Goal: Task Accomplishment & Management: Manage account settings

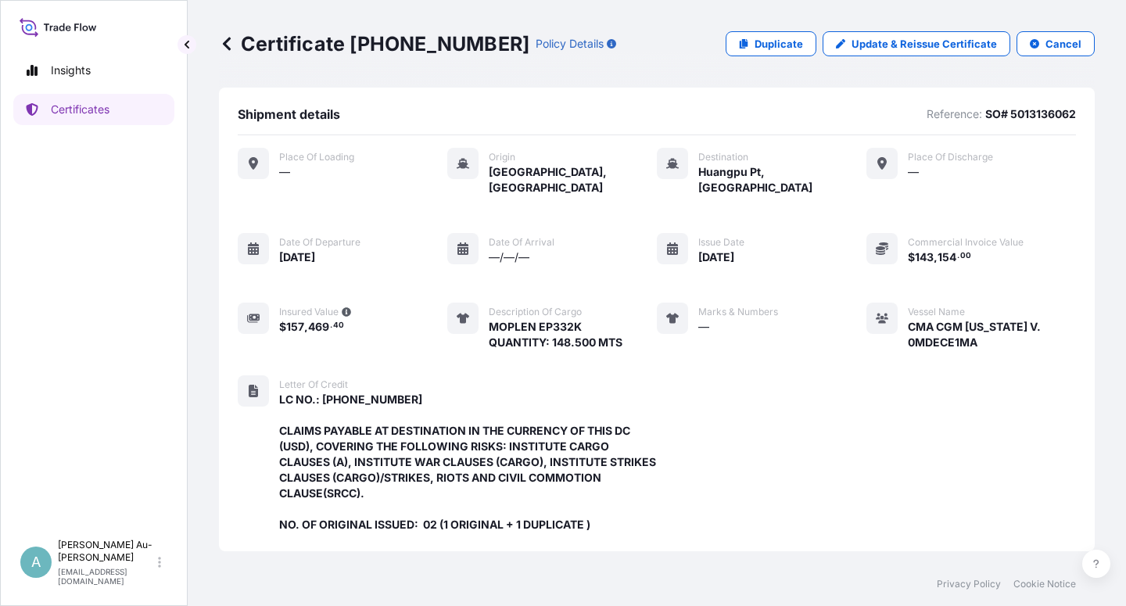
scroll to position [449, 0]
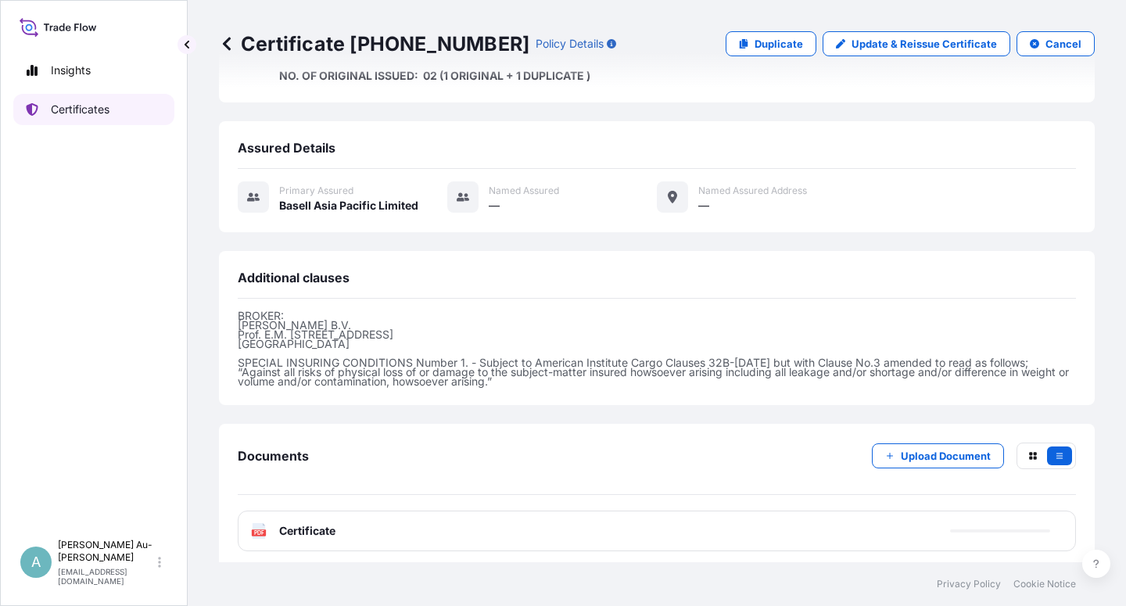
click at [122, 118] on link "Certificates" at bounding box center [93, 109] width 161 height 31
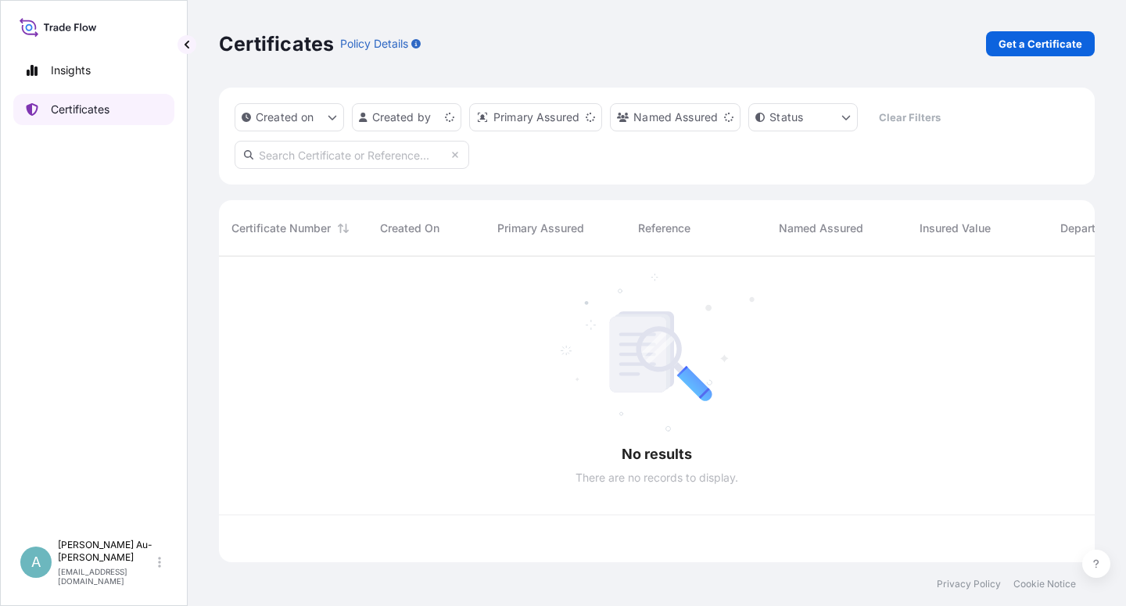
scroll to position [301, 862]
click at [339, 163] on input "text" at bounding box center [352, 155] width 235 height 28
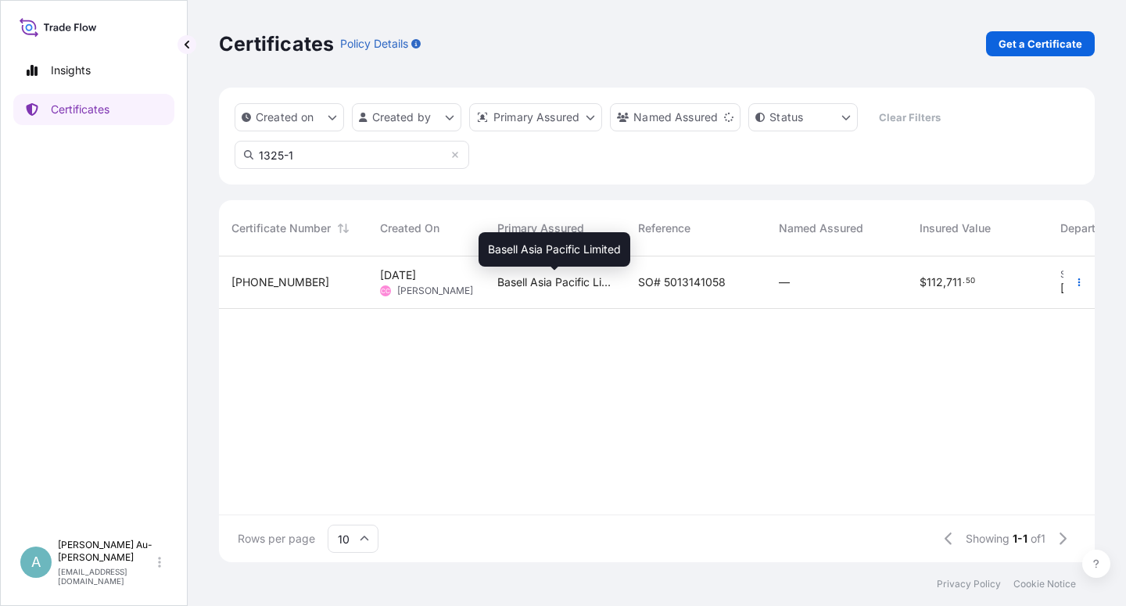
type input "1325-1"
click at [566, 286] on span "Basell Asia Pacific Limited" at bounding box center [555, 282] width 116 height 16
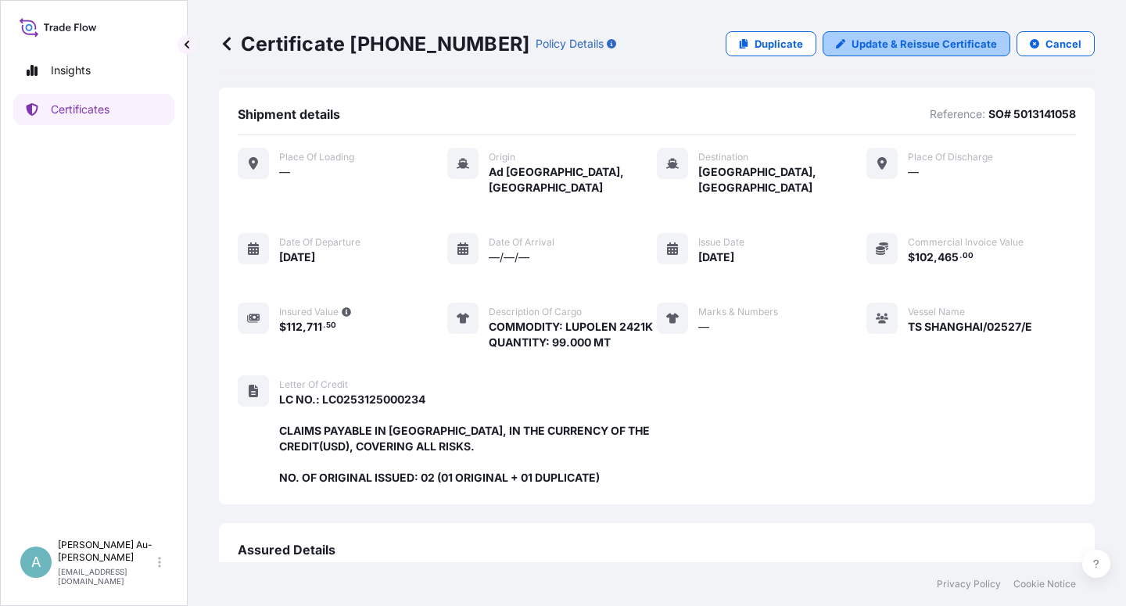
click at [871, 41] on p "Update & Reissue Certificate" at bounding box center [923, 44] width 145 height 16
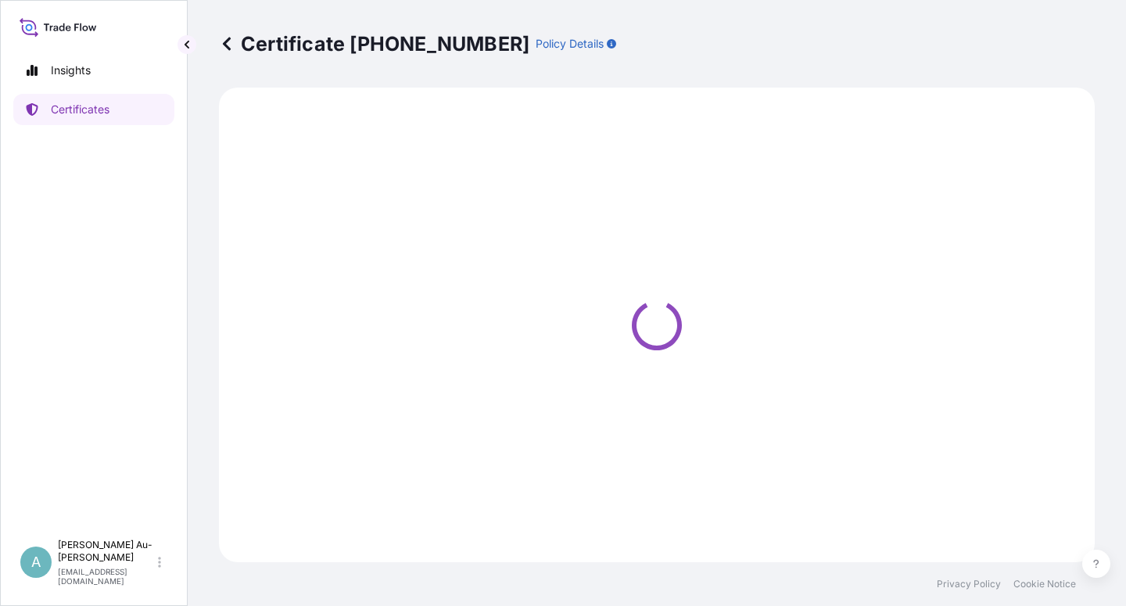
select select "Sea"
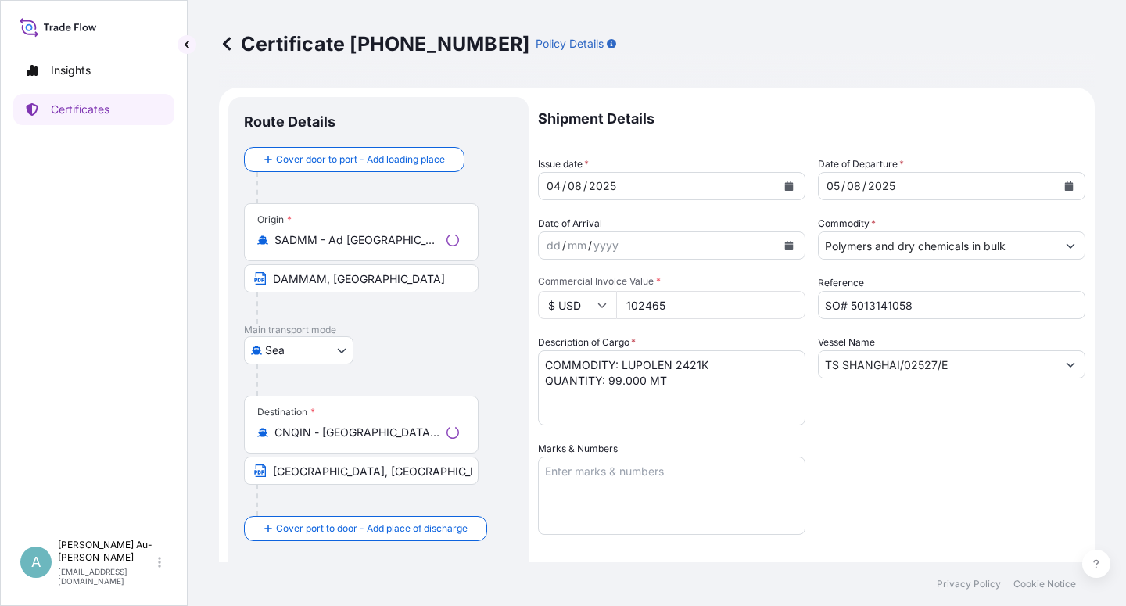
select select "32034"
drag, startPoint x: 561, startPoint y: 188, endPoint x: 552, endPoint y: 202, distance: 15.8
click at [560, 189] on div "04" at bounding box center [553, 186] width 17 height 19
click at [561, 190] on div "04" at bounding box center [553, 186] width 17 height 19
click at [557, 187] on div "04" at bounding box center [553, 186] width 17 height 19
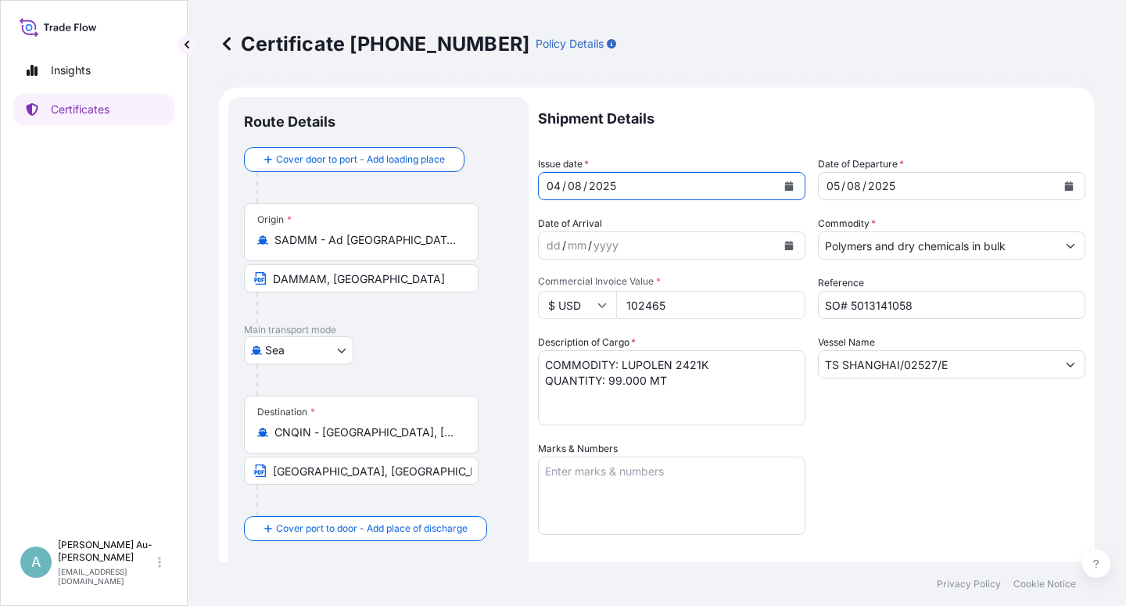
click at [786, 188] on icon "Calendar" at bounding box center [788, 185] width 9 height 9
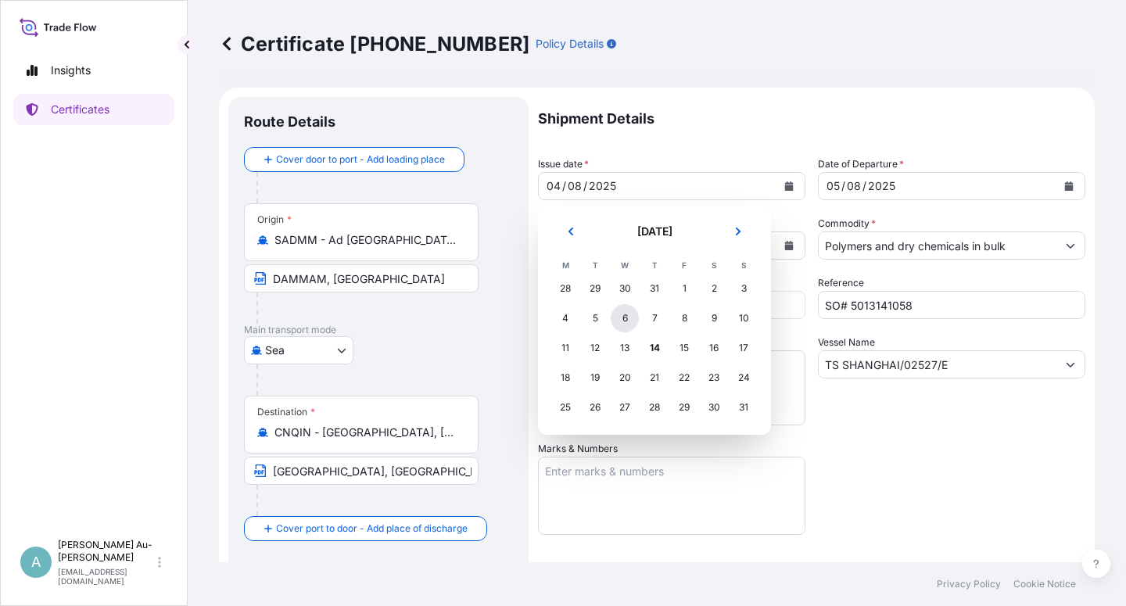
click at [628, 322] on div "6" at bounding box center [625, 318] width 28 height 28
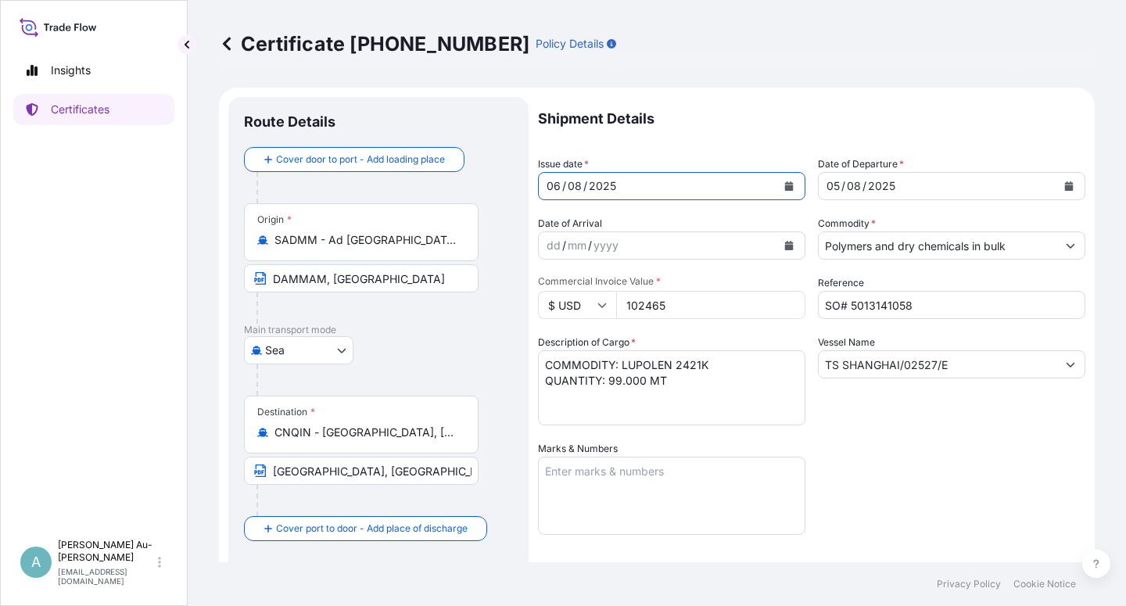
click at [1065, 188] on icon "Calendar" at bounding box center [1069, 185] width 9 height 9
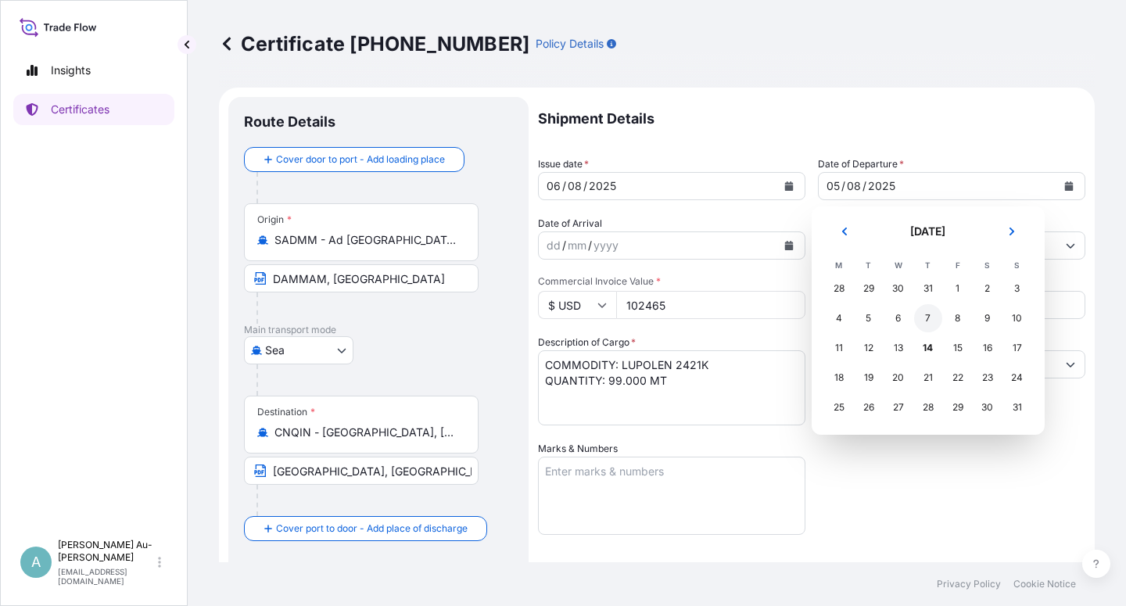
click at [928, 319] on div "7" at bounding box center [928, 318] width 28 height 28
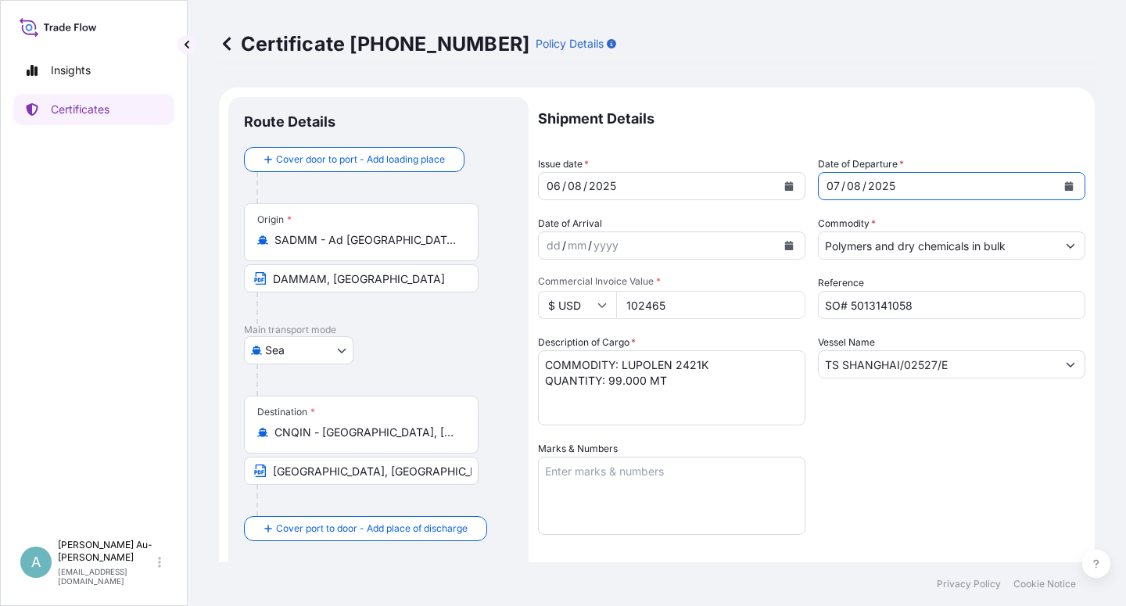
click at [928, 454] on div "Shipment Details Issue date * [DATE] Date of Departure * [DATE] Date of Arrival…" at bounding box center [811, 499] width 547 height 804
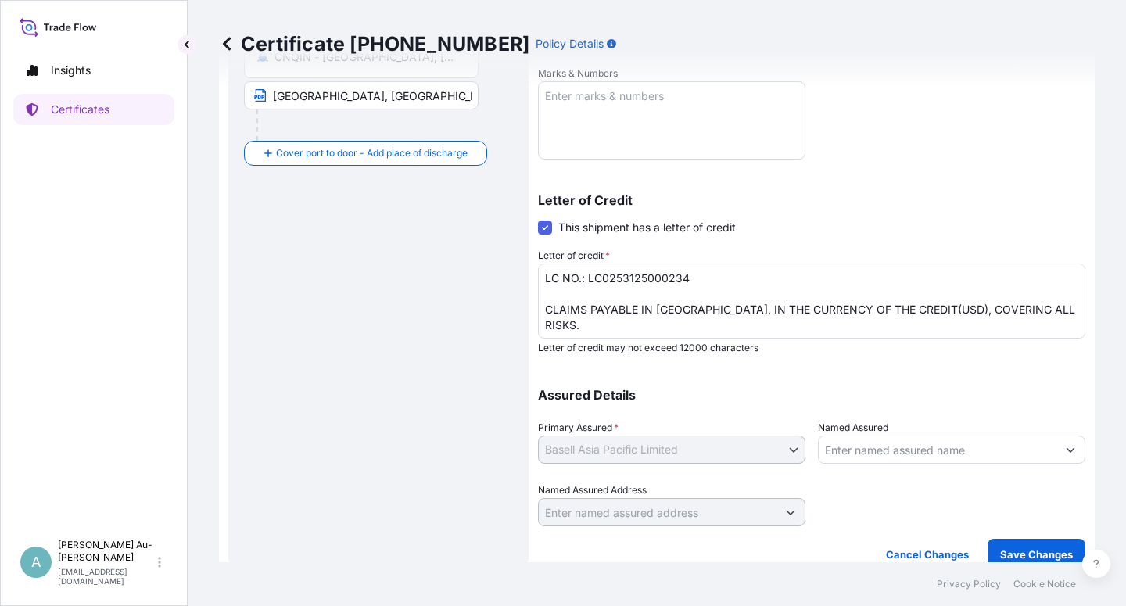
scroll to position [383, 0]
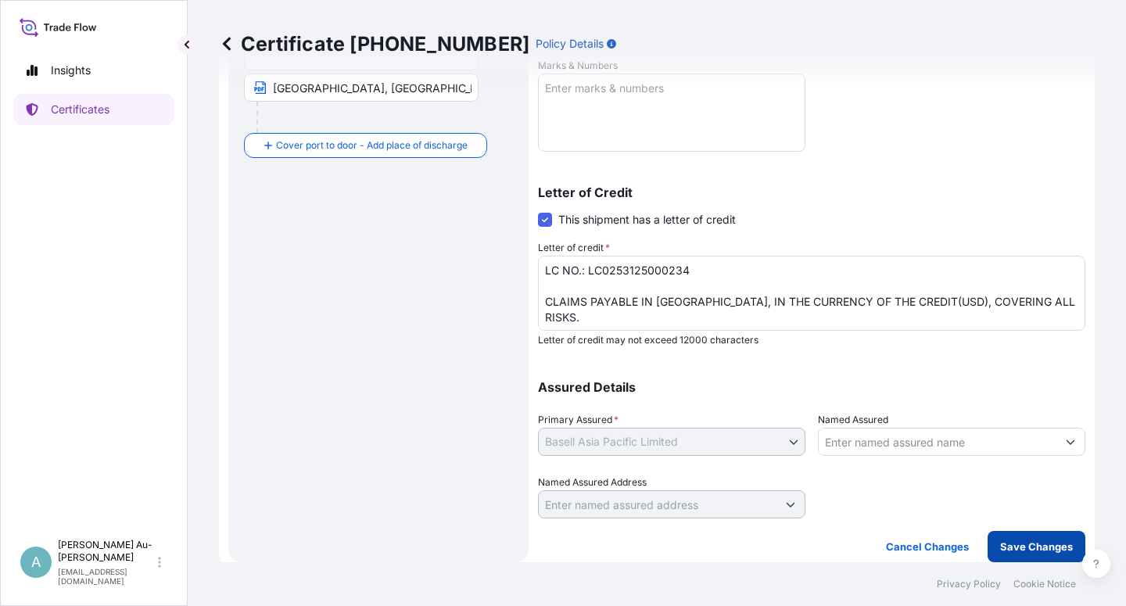
click at [1010, 544] on p "Save Changes" at bounding box center [1036, 547] width 73 height 16
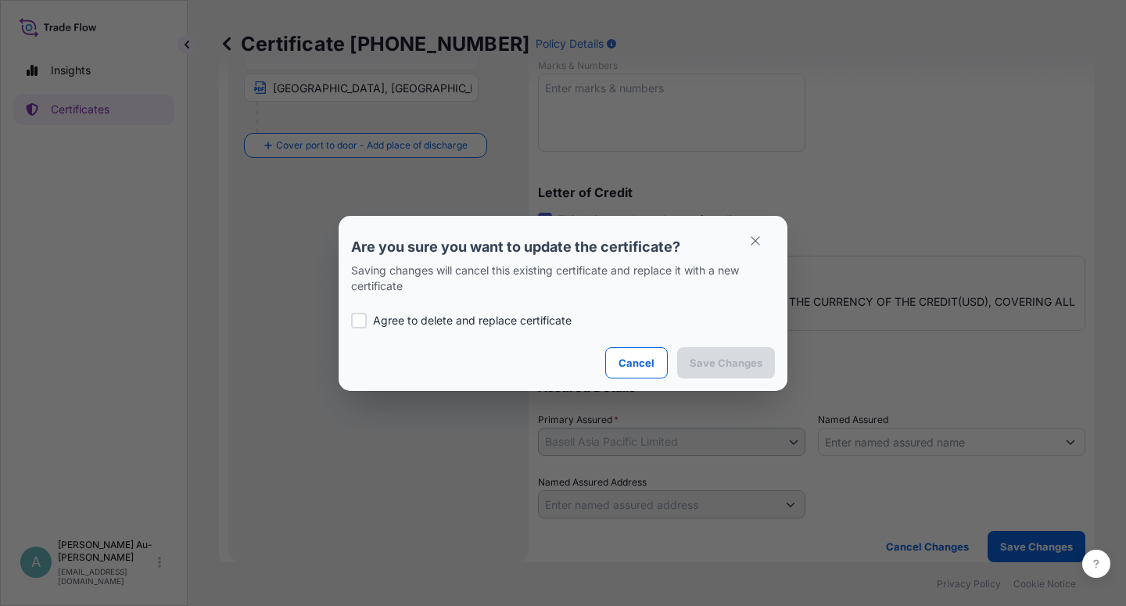
click at [518, 323] on p "Agree to delete and replace certificate" at bounding box center [472, 321] width 199 height 16
checkbox input "true"
click at [727, 360] on p "Save Changes" at bounding box center [726, 363] width 73 height 16
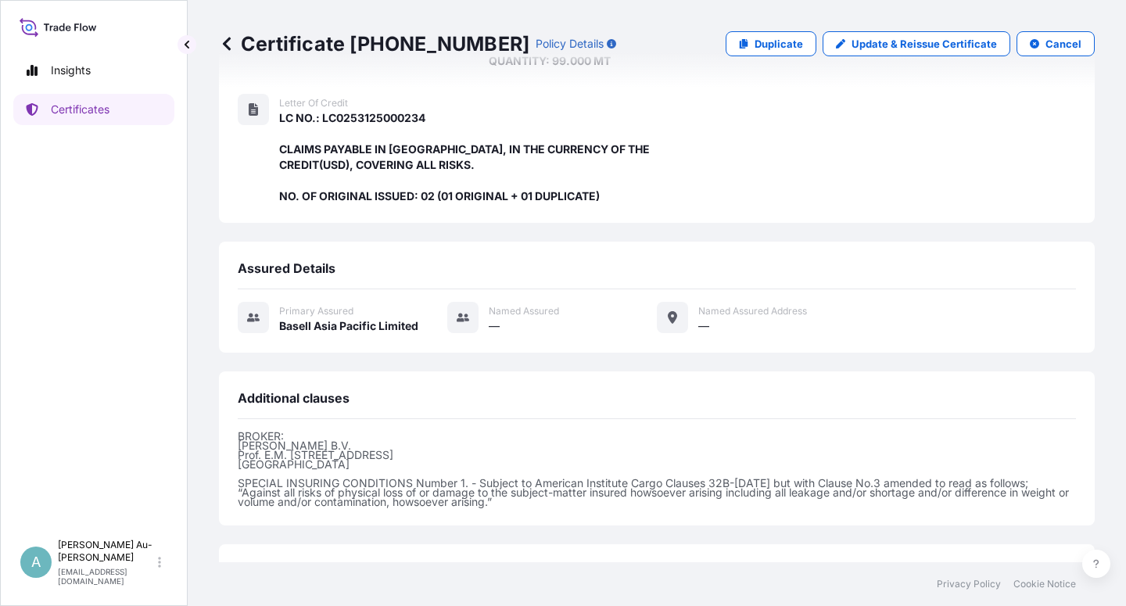
scroll to position [402, 0]
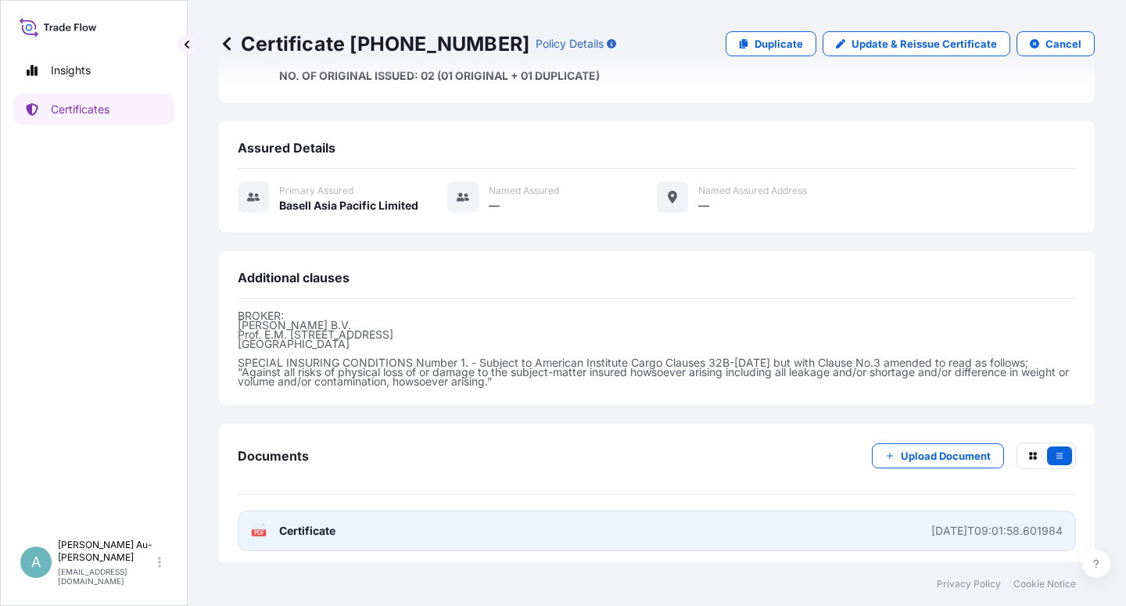
click at [313, 525] on span "Certificate" at bounding box center [307, 531] width 56 height 16
